Goal: Check status

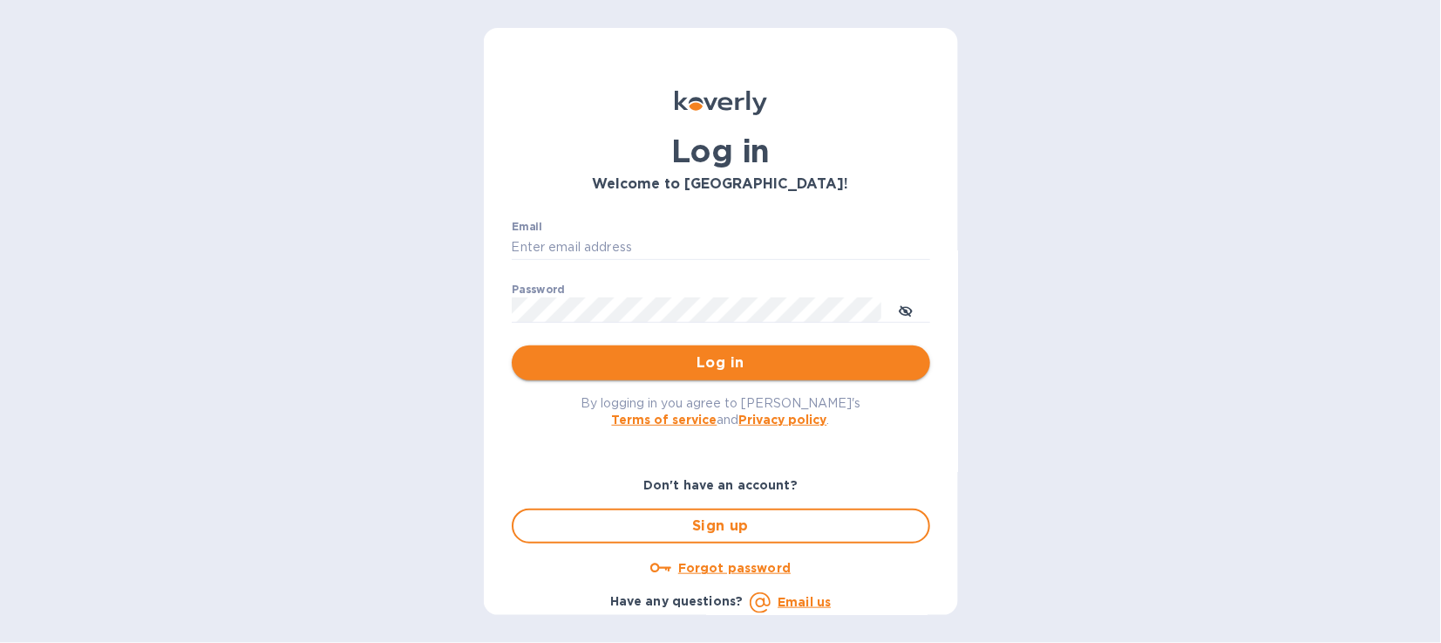
type input "[EMAIL_ADDRESS][DOMAIN_NAME]"
click at [723, 357] on span "Log in" at bounding box center [721, 362] width 391 height 21
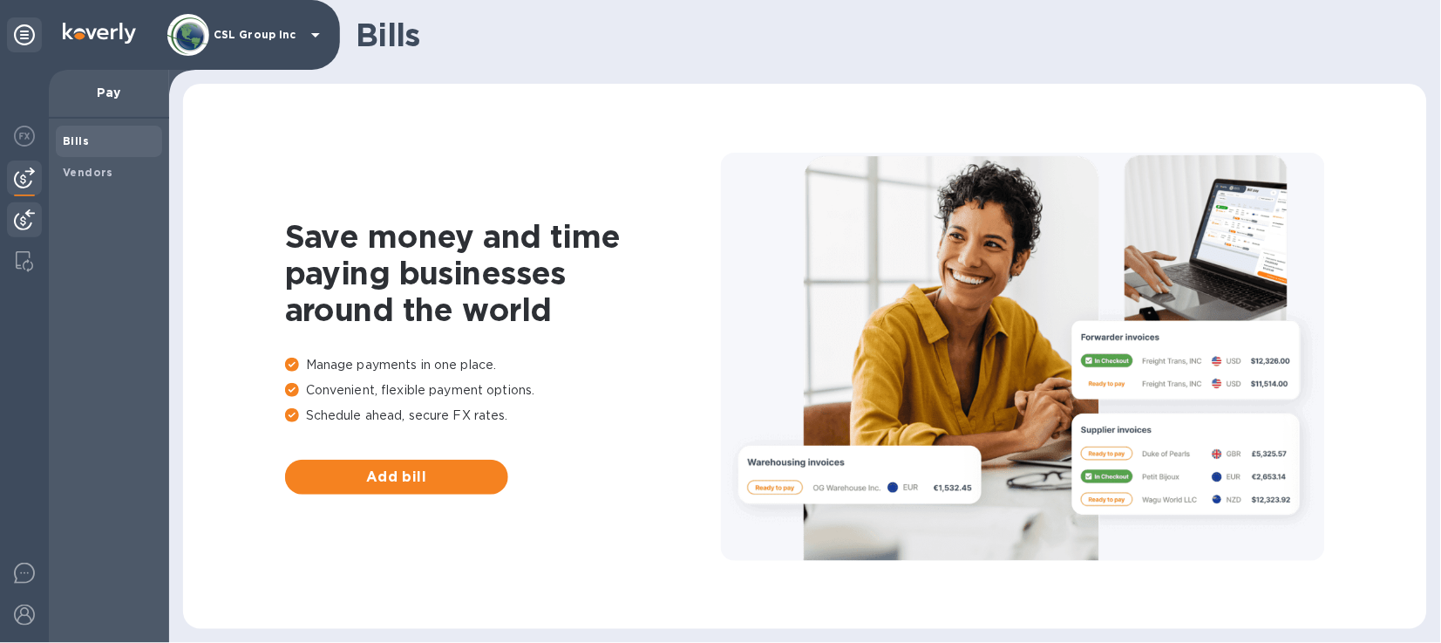
click at [20, 218] on img at bounding box center [24, 219] width 21 height 21
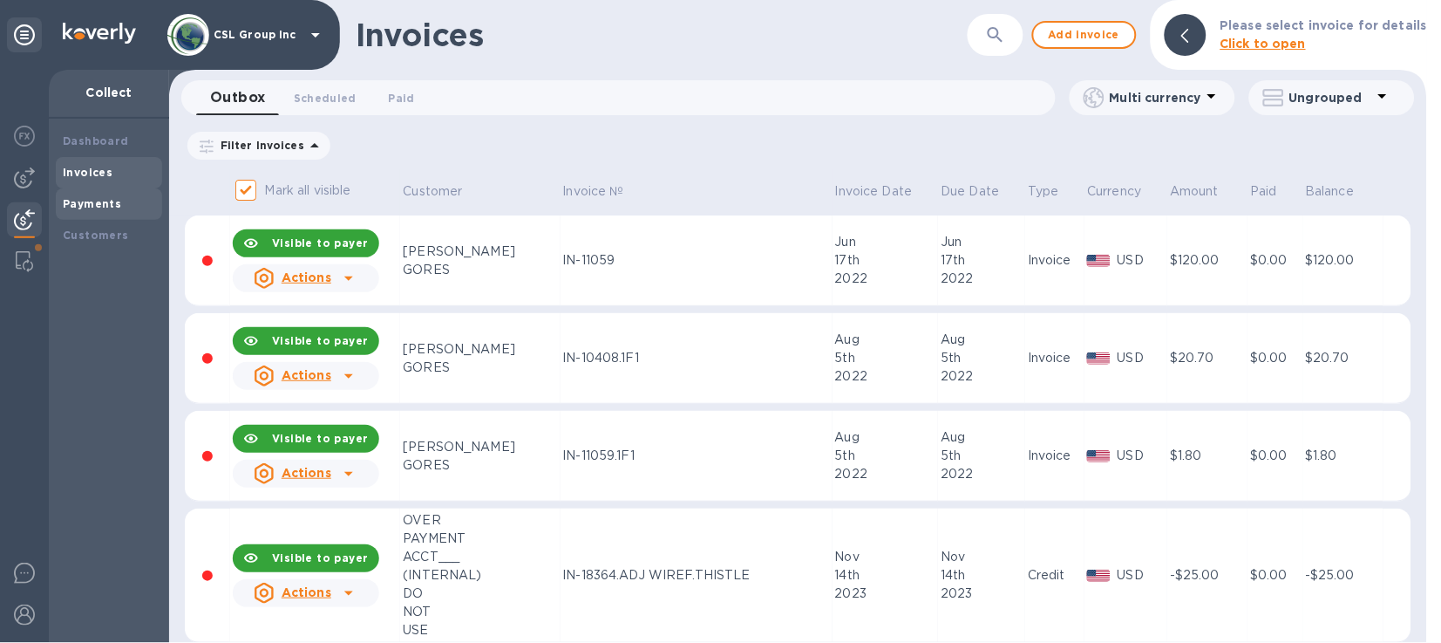
click at [98, 207] on b "Payments" at bounding box center [92, 203] width 58 height 13
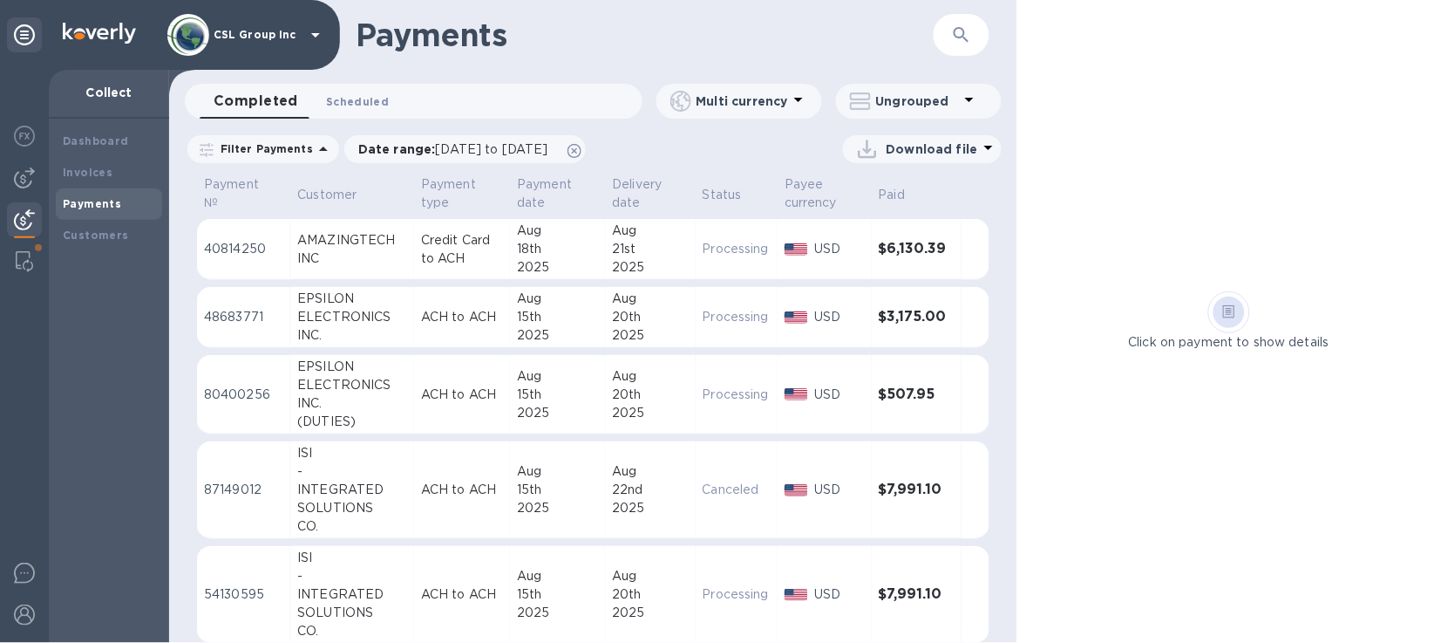
click at [370, 109] on span "Scheduled 0" at bounding box center [357, 101] width 63 height 18
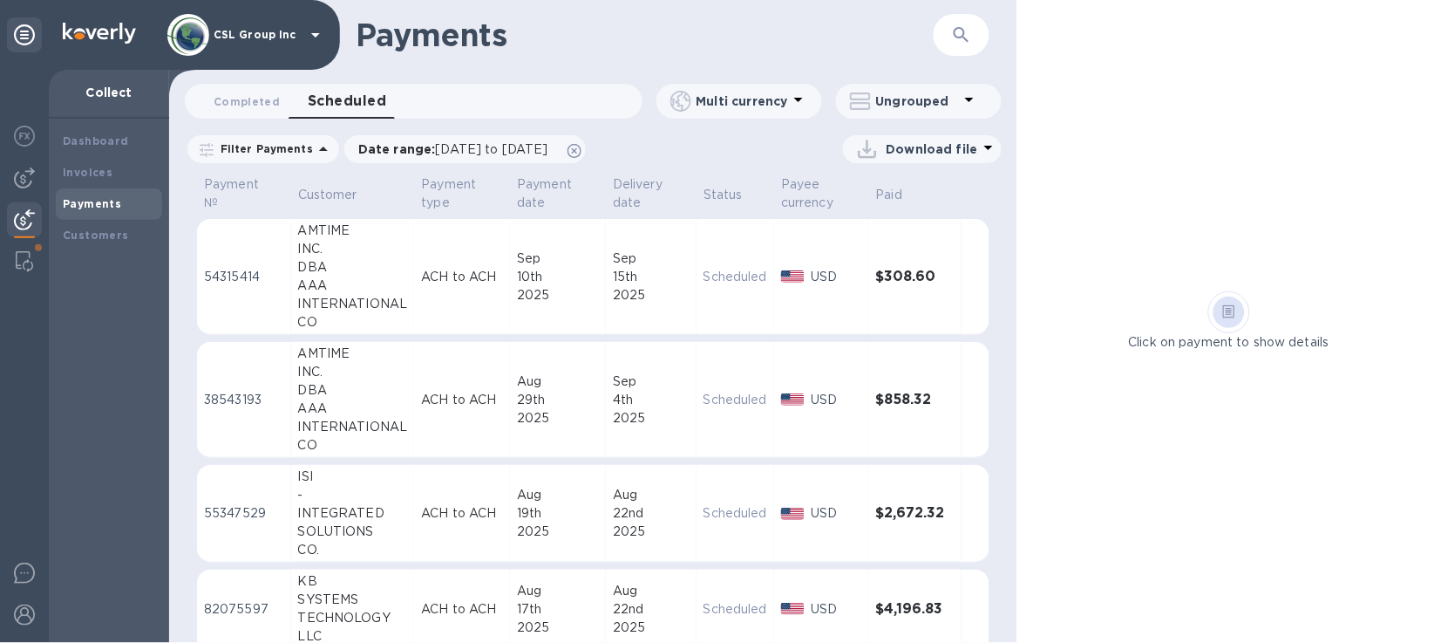
scroll to position [106, 0]
